Goal: Entertainment & Leisure: Browse casually

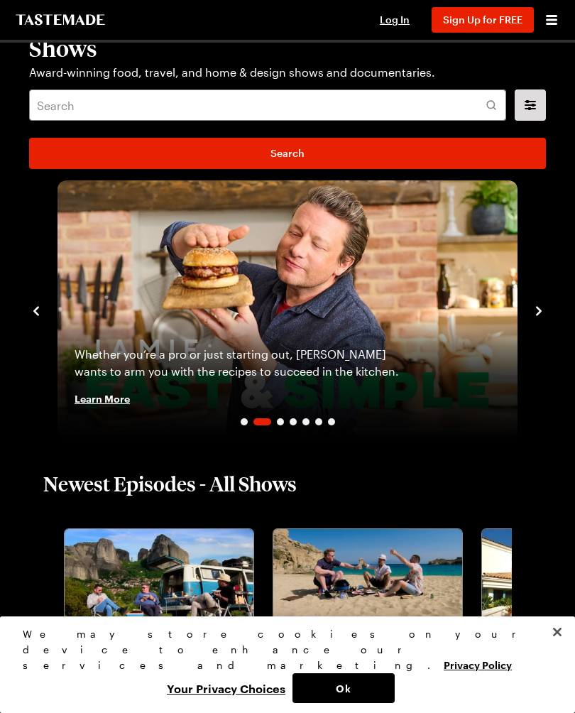
scroll to position [20, 0]
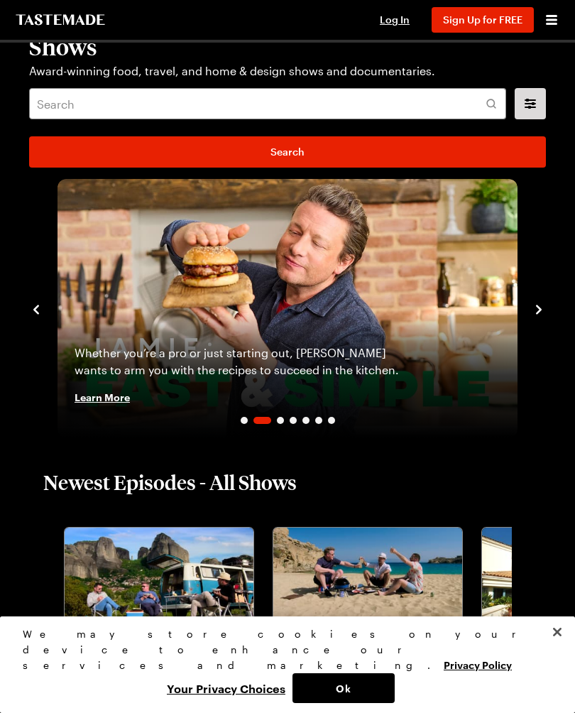
click at [81, 54] on h1 "Shows" at bounding box center [287, 47] width 517 height 26
click at [553, 28] on icon "Open menu" at bounding box center [551, 19] width 17 height 17
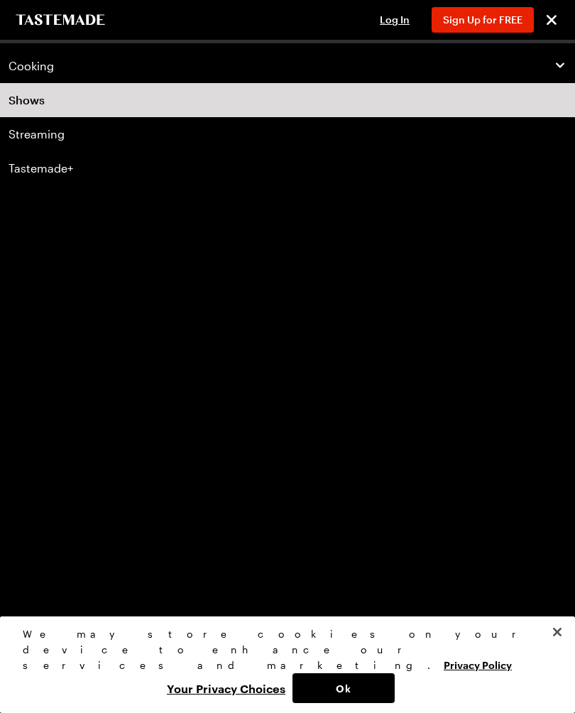
click at [41, 105] on link "Shows" at bounding box center [287, 100] width 575 height 34
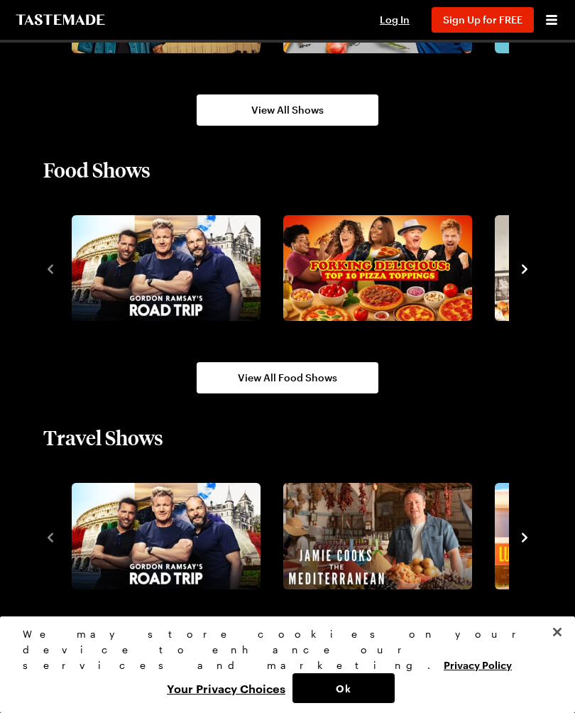
scroll to position [1281, 0]
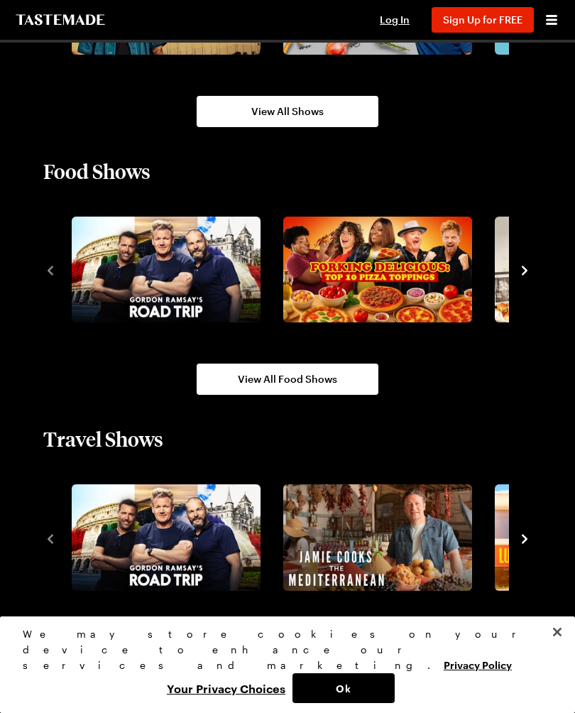
click at [330, 103] on link "View All Shows" at bounding box center [288, 111] width 182 height 31
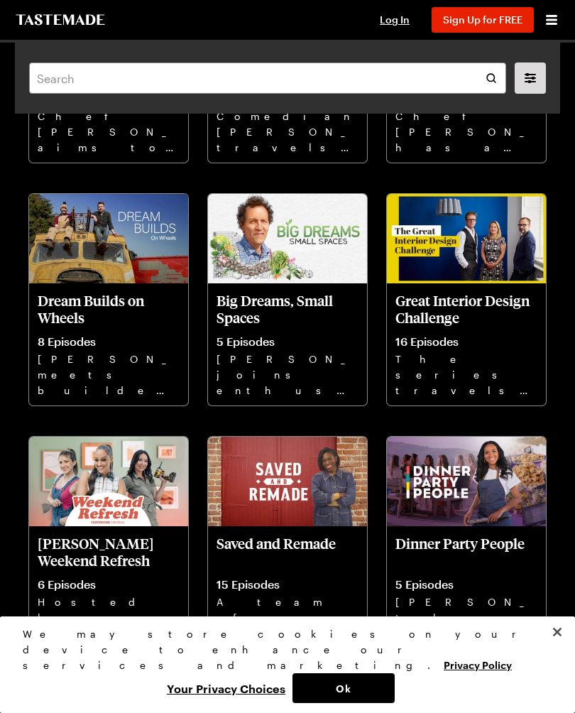
scroll to position [5122, 0]
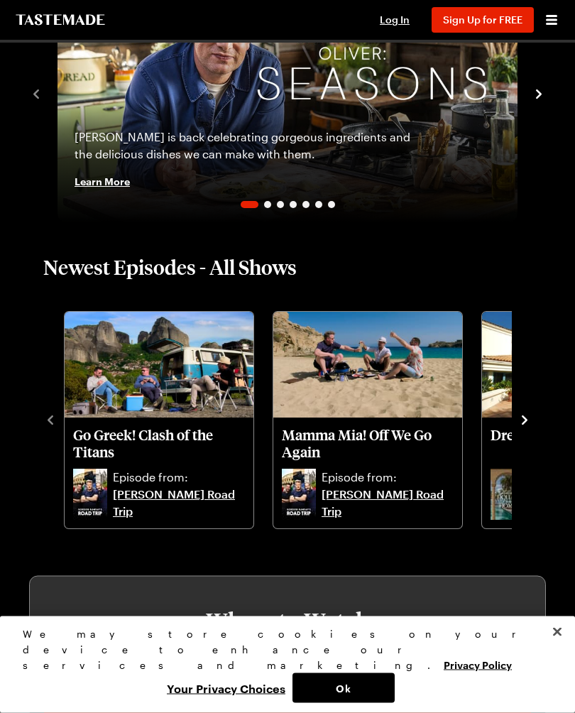
scroll to position [221, 0]
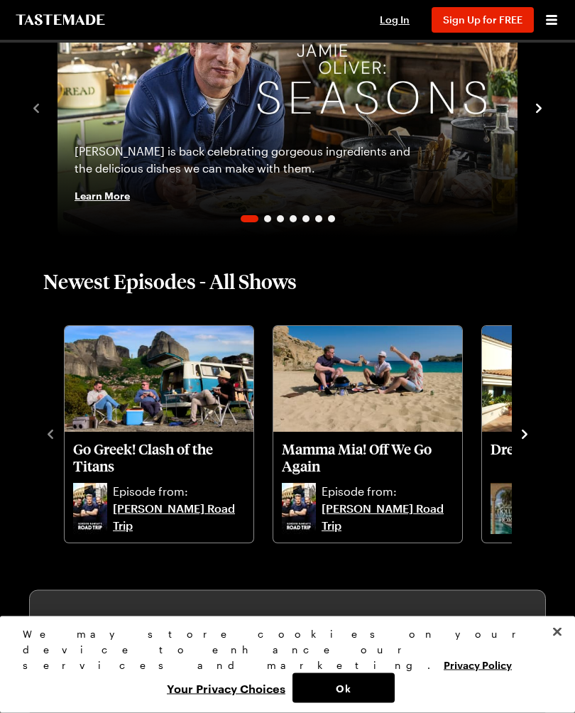
click at [273, 284] on h2 "Newest Episodes - All Shows" at bounding box center [170, 281] width 254 height 26
click at [278, 287] on h2 "Newest Episodes - All Shows" at bounding box center [170, 281] width 254 height 26
click at [281, 271] on h2 "Newest Episodes - All Shows" at bounding box center [170, 281] width 254 height 26
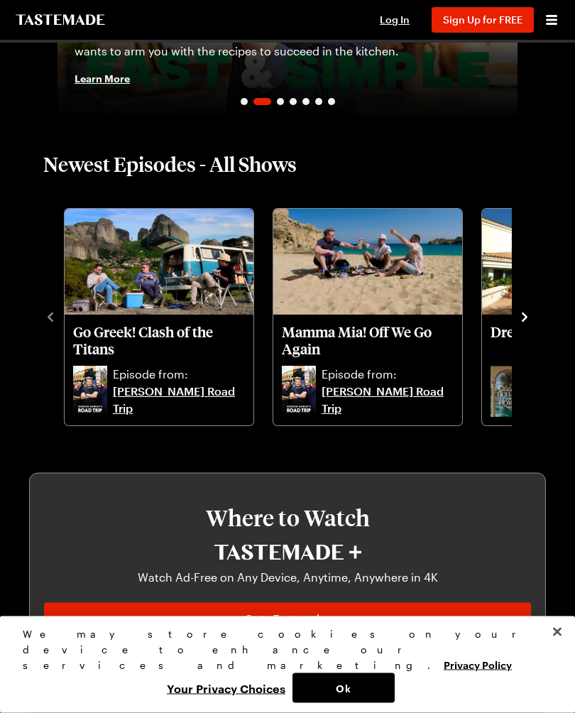
click at [310, 109] on div "Whether you’re a pro or just starting out, [PERSON_NAME] wants to arm you with …" at bounding box center [288, 57] width 460 height 125
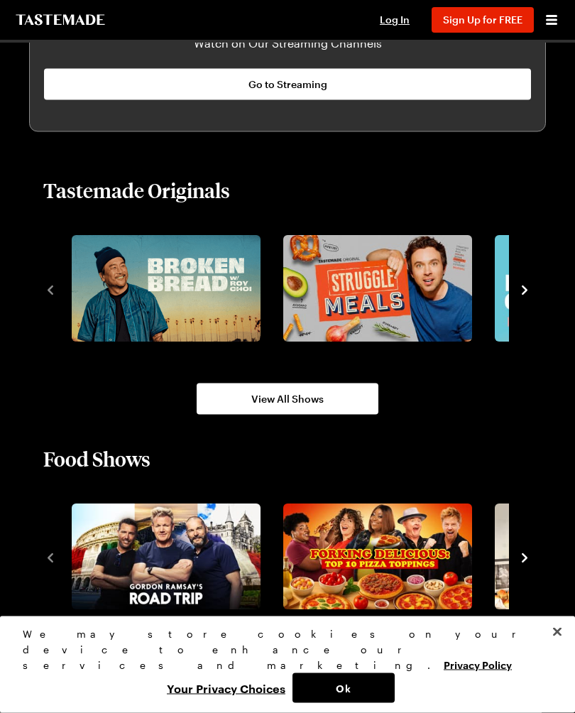
scroll to position [994, 0]
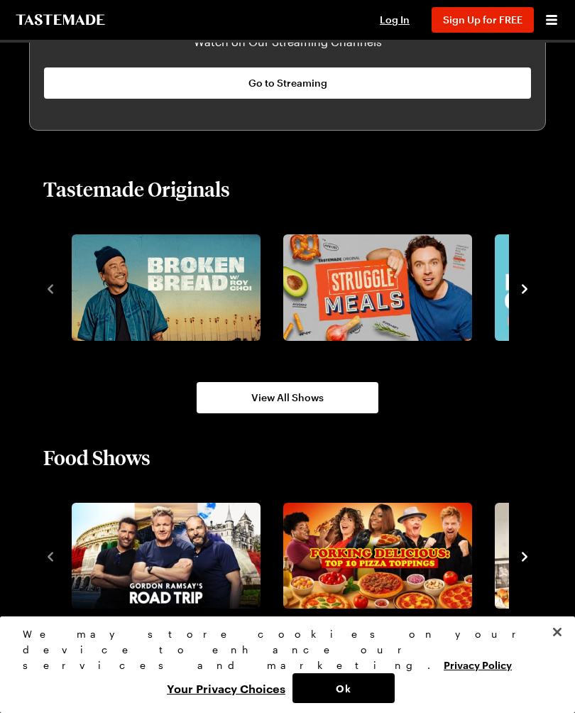
click at [322, 398] on span "View All Shows" at bounding box center [287, 398] width 72 height 14
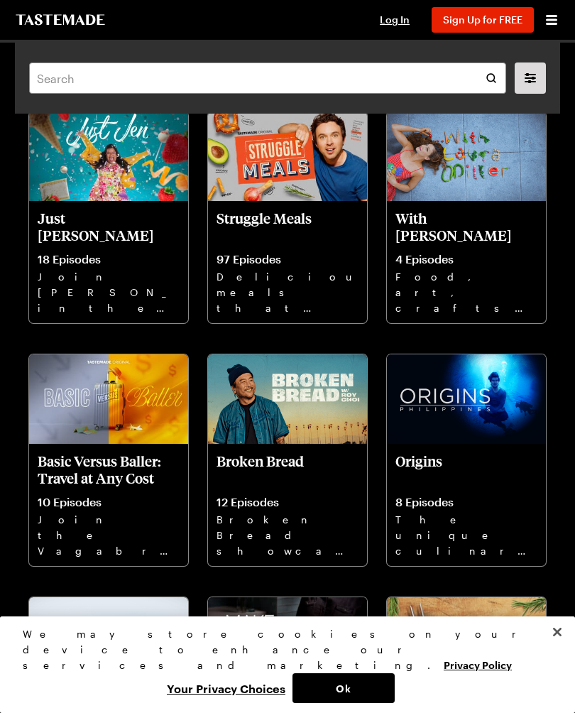
scroll to position [7854, 0]
